Goal: Find contact information: Find contact information

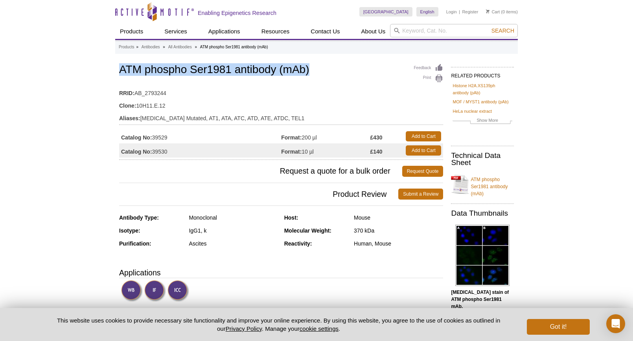
drag, startPoint x: 311, startPoint y: 81, endPoint x: 118, endPoint y: 75, distance: 193.9
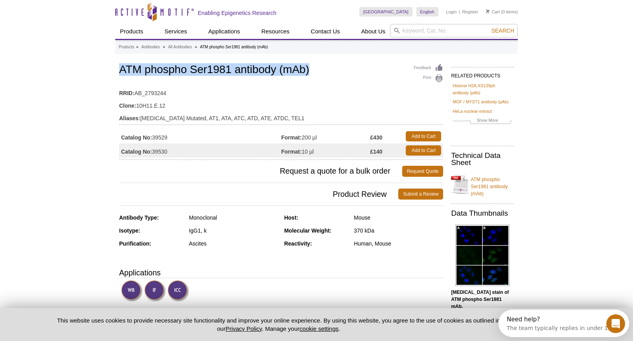
copy h1 "ATM phospho Ser1981 antibody (mAb)"
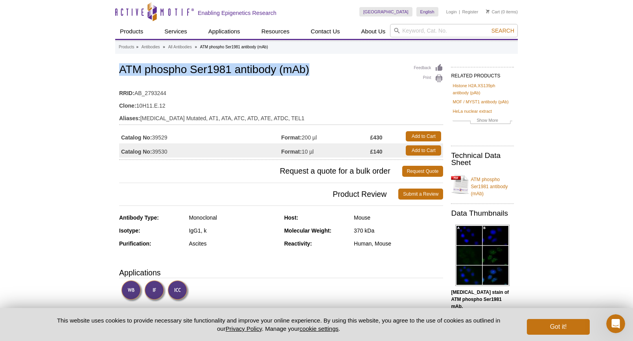
drag, startPoint x: 170, startPoint y: 152, endPoint x: 153, endPoint y: 153, distance: 17.3
click at [153, 153] on td "Catalog No: 39530" at bounding box center [200, 150] width 162 height 14
copy td "39530"
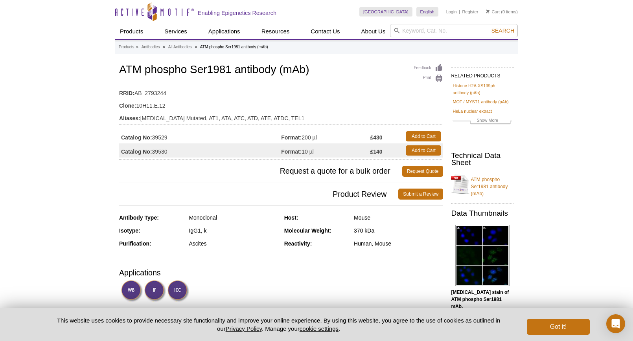
drag, startPoint x: 168, startPoint y: 152, endPoint x: 154, endPoint y: 156, distance: 14.3
click at [154, 156] on td "Catalog No: 39530" at bounding box center [200, 150] width 162 height 14
copy td "39530"
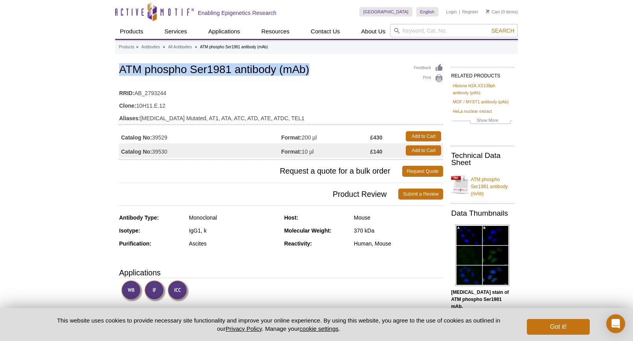
drag, startPoint x: 309, startPoint y: 71, endPoint x: 115, endPoint y: 66, distance: 193.9
copy h1 "ATM phospho Ser1981 antibody (mAb)"
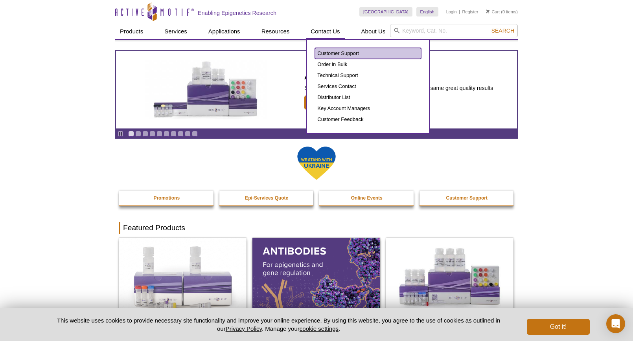
click at [327, 54] on link "Customer Support" at bounding box center [368, 53] width 106 height 11
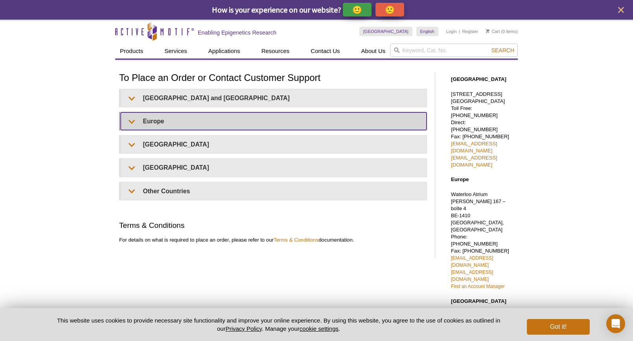
click at [151, 118] on summary "Europe" at bounding box center [274, 121] width 306 height 18
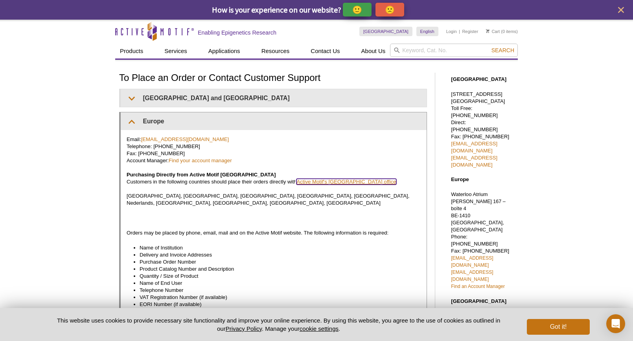
click at [327, 181] on link "Active Motif's Belgium office" at bounding box center [345, 182] width 99 height 6
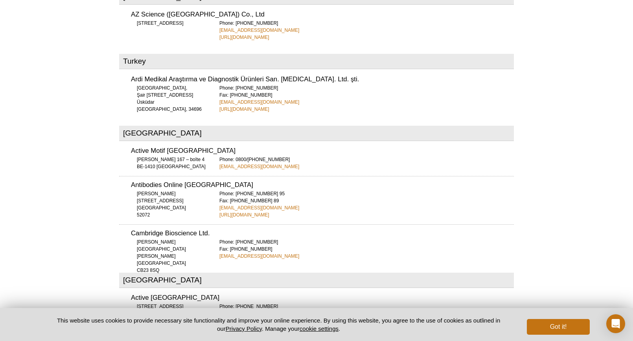
scroll to position [3036, 0]
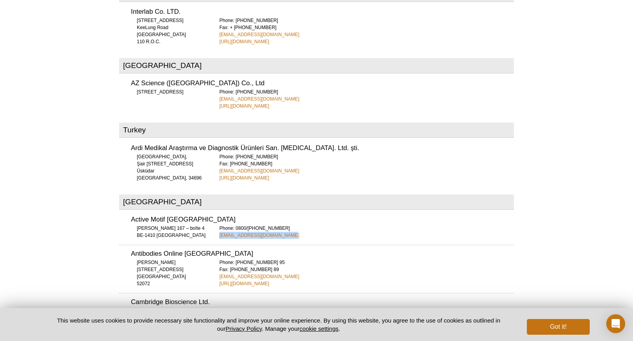
drag, startPoint x: 285, startPoint y: 199, endPoint x: 213, endPoint y: 199, distance: 72.3
click at [213, 211] on div "Active Motif Europe Drève Richelle 167 – boîte 4 BE-1410 Waterloo Phone: 0800/1…" at bounding box center [316, 225] width 395 height 28
copy link "euro-orders@activemotif.com"
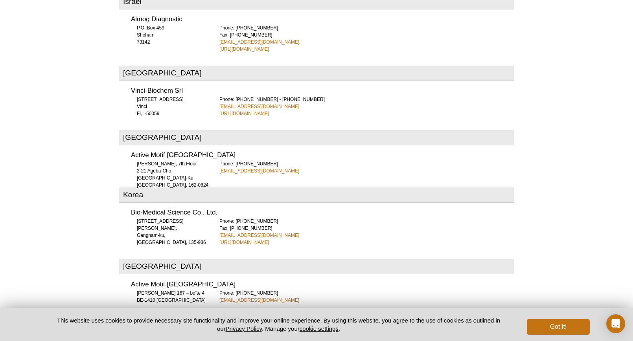
scroll to position [1661, 0]
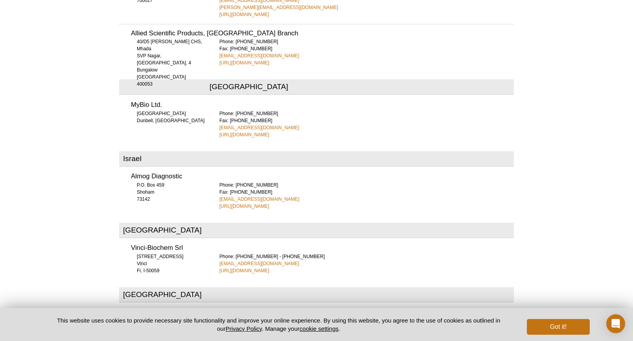
click at [20, 256] on div "Active Motif Logo Enabling Epigenetics Research 0 Search Skip to content Active…" at bounding box center [316, 124] width 633 height 3571
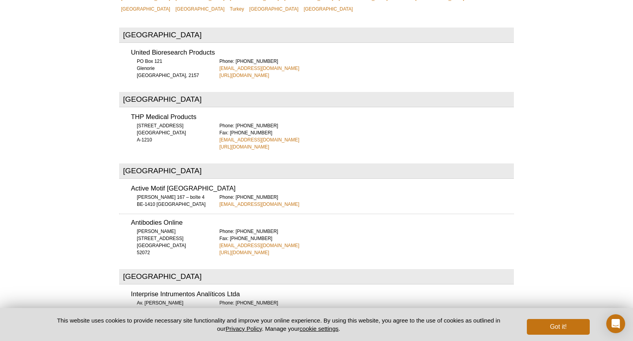
scroll to position [285, 0]
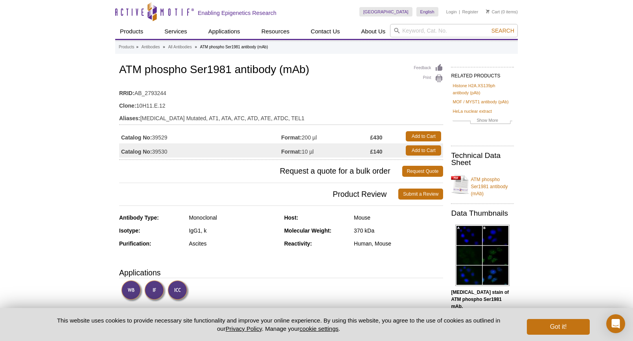
drag, startPoint x: 168, startPoint y: 153, endPoint x: 153, endPoint y: 154, distance: 15.0
click at [153, 154] on td "Catalog No: 39530" at bounding box center [200, 150] width 162 height 14
copy td "39530"
